Goal: Find specific page/section

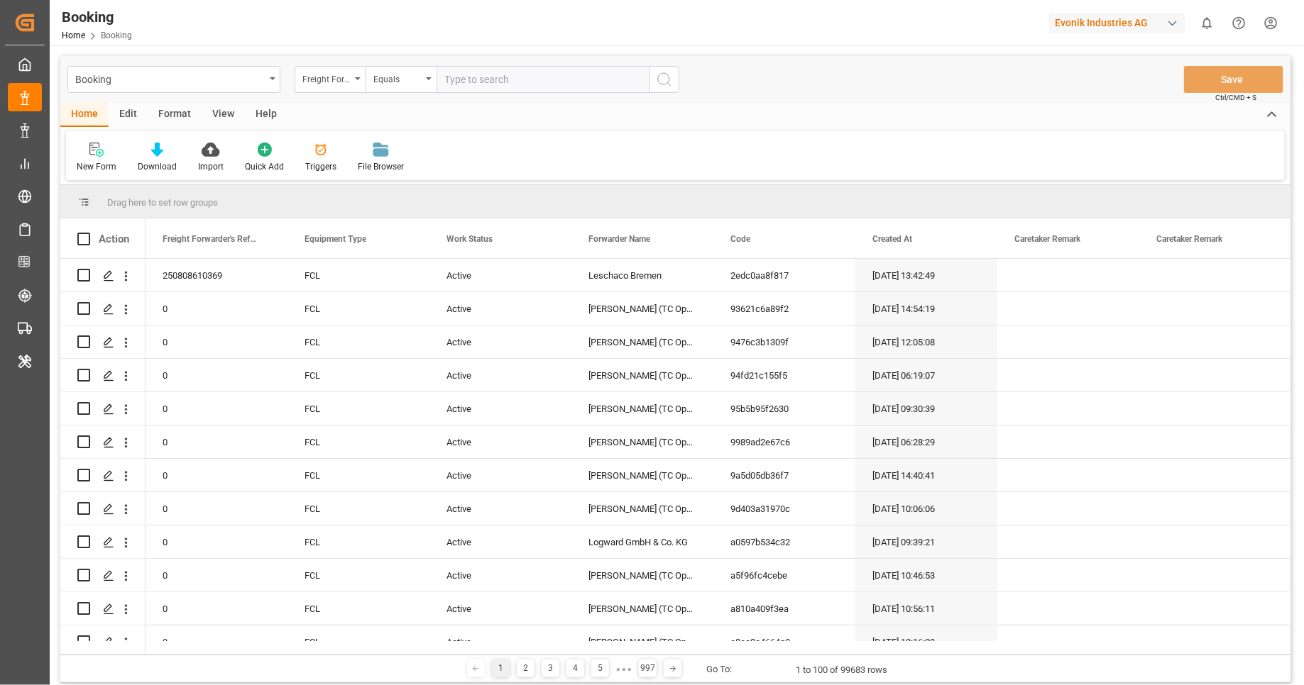
click at [177, 111] on div "Format" at bounding box center [175, 115] width 54 height 24
click at [88, 160] on div "Filter Rows" at bounding box center [98, 166] width 42 height 13
